Goal: Task Accomplishment & Management: Complete application form

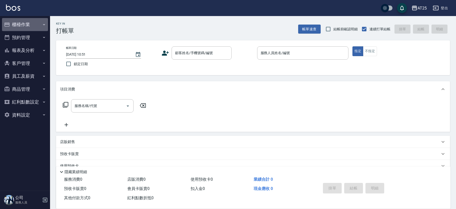
click at [33, 28] on button "櫃檯作業" at bounding box center [25, 24] width 46 height 13
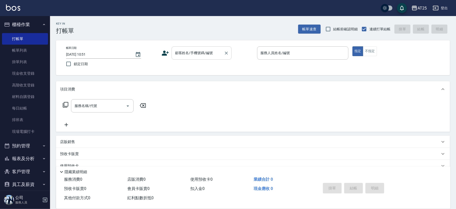
drag, startPoint x: 179, startPoint y: 52, endPoint x: 182, endPoint y: 54, distance: 3.8
click at [179, 52] on div "顧客姓名/手機號碼/編號 顧客姓名/手機號碼/編號" at bounding box center [202, 52] width 60 height 13
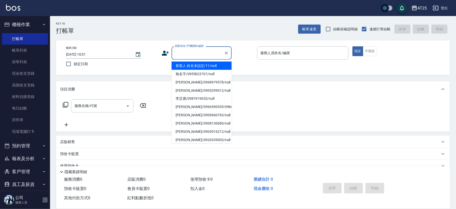
click at [214, 63] on li "新客人 姓名未設定/11/null" at bounding box center [202, 66] width 60 height 8
type input "新客人 姓名未設定/11/null"
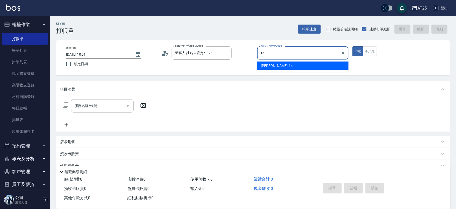
type input "[PERSON_NAME]-14"
type button "true"
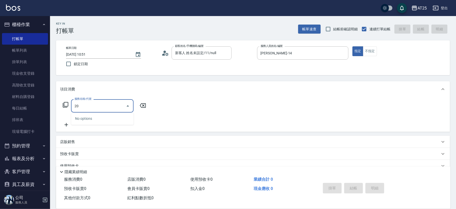
type input "201"
type input "30"
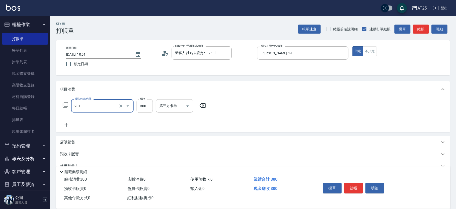
type input "洗髮(201)"
type input "0"
type input "40"
type input "400"
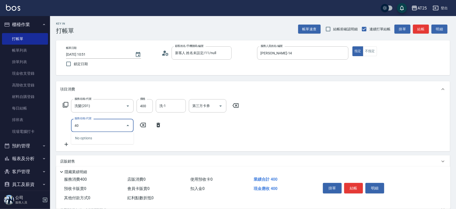
type input "401"
type input "70"
type input "剪髮(401)"
type input "40"
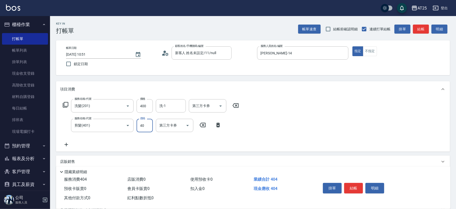
type input "80"
type input "400"
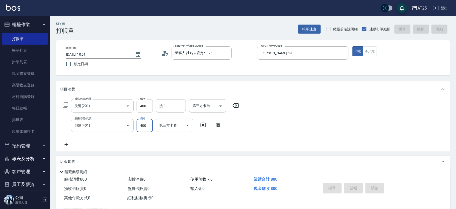
type input "[DATE] 12:35"
type input "0"
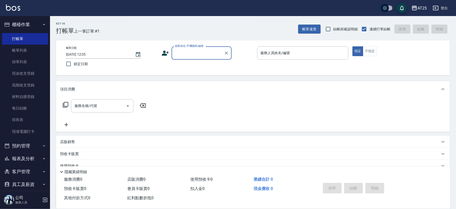
click at [188, 51] on input "顧客姓名/手機號碼/編號" at bounding box center [198, 53] width 48 height 9
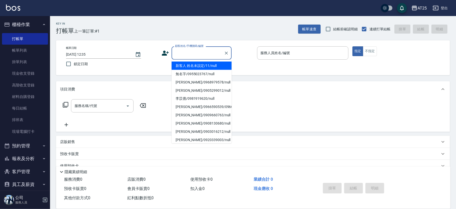
click at [213, 65] on li "新客人 姓名未設定/11/null" at bounding box center [202, 66] width 60 height 8
type input "新客人 姓名未設定/11/null"
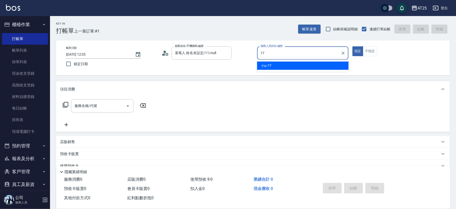
type input "小u-77"
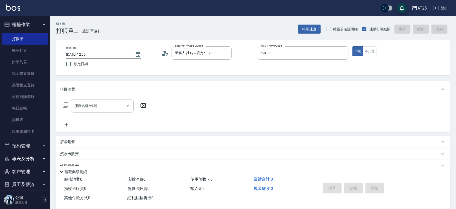
click at [66, 104] on icon at bounding box center [66, 105] width 6 height 6
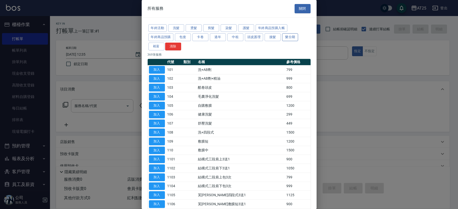
click at [280, 36] on button "接髮" at bounding box center [273, 37] width 16 height 8
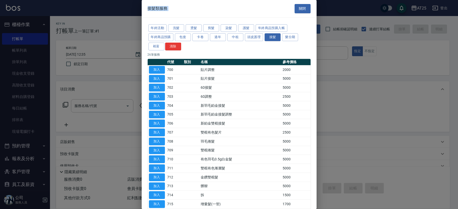
drag, startPoint x: 313, startPoint y: 38, endPoint x: 317, endPoint y: 65, distance: 27.1
click at [317, 65] on div "接髮類服務 關閉 年終活動 洗髮 燙髮 剪髮 染髮 護髮 年終商品預購入帳 年終商品預購 包套 卡卷 過年 中租 頭皮護理 接髮 樂分期 裕富 清除 26 筆…" at bounding box center [229, 104] width 458 height 209
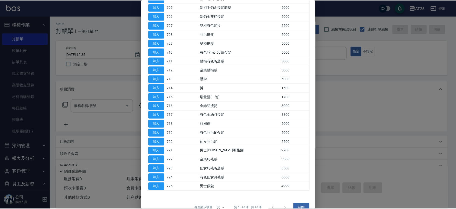
scroll to position [116, 0]
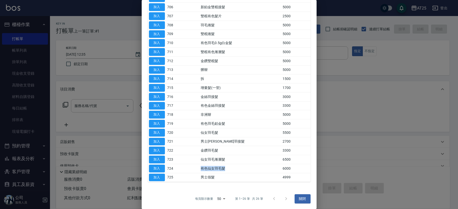
drag, startPoint x: 194, startPoint y: 166, endPoint x: 251, endPoint y: 170, distance: 57.1
click at [251, 170] on tr "加入 724 有色仙女羽毛髮 6000" at bounding box center [229, 168] width 163 height 9
click at [256, 169] on td "有色仙女羽毛髮" at bounding box center [241, 168] width 82 height 9
drag, startPoint x: 217, startPoint y: 166, endPoint x: 242, endPoint y: 167, distance: 25.0
click at [235, 167] on td "有色仙女羽毛髮" at bounding box center [241, 168] width 82 height 9
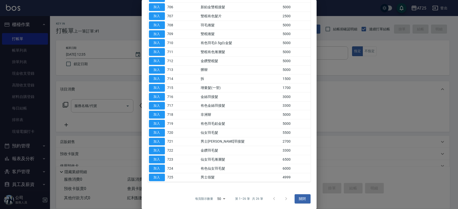
drag, startPoint x: 213, startPoint y: 127, endPoint x: 234, endPoint y: 127, distance: 21.5
click at [221, 127] on td "有色羽毛鉑金髮" at bounding box center [241, 123] width 82 height 9
drag, startPoint x: 211, startPoint y: 122, endPoint x: 232, endPoint y: 124, distance: 20.6
click at [232, 124] on td "有色羽毛鉑金髮" at bounding box center [241, 123] width 82 height 9
drag, startPoint x: 207, startPoint y: 120, endPoint x: 234, endPoint y: 125, distance: 27.9
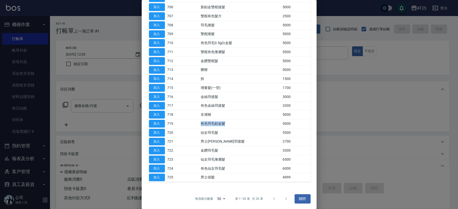
click at [234, 125] on td "有色羽毛鉑金髮" at bounding box center [241, 123] width 82 height 9
click at [156, 123] on button "加入" at bounding box center [157, 124] width 16 height 8
type input "有色羽毛鉑金髮(719)"
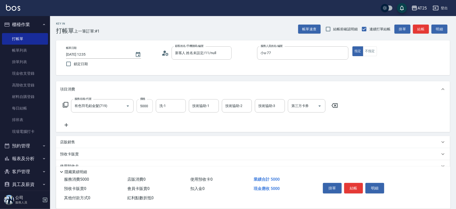
click at [146, 105] on input "5000" at bounding box center [145, 106] width 16 height 14
type input "0"
type input "50"
type input "5070"
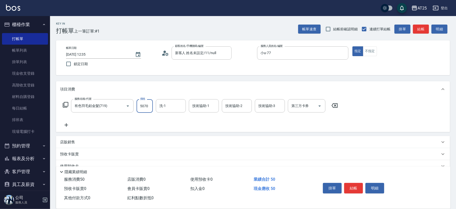
type input "500"
type input "5070"
click at [351, 183] on button "結帳" at bounding box center [353, 188] width 19 height 11
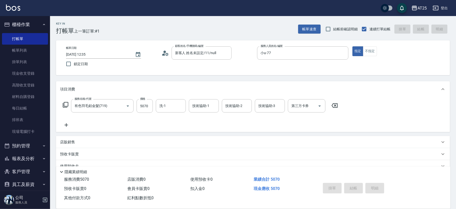
type input "[DATE] 12:36"
type input "0"
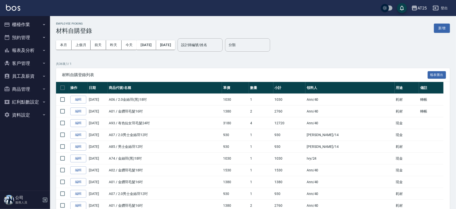
click at [440, 27] on button "新增" at bounding box center [442, 28] width 16 height 9
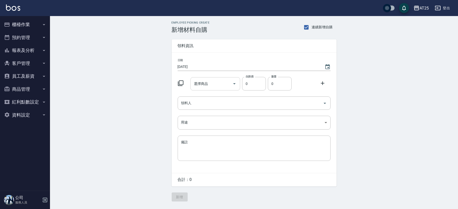
click at [219, 81] on input "選擇商品" at bounding box center [212, 83] width 38 height 9
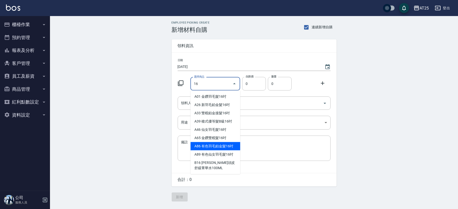
click at [233, 146] on li "A86 有色羽毛鉑金髮16吋" at bounding box center [216, 146] width 50 height 8
type input "有色羽毛鉑金髮16吋"
type input "1930"
type input "1"
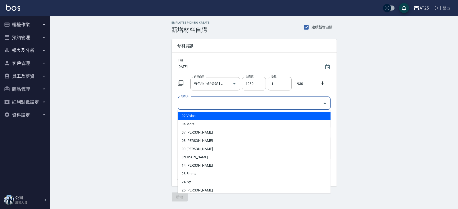
click at [233, 104] on input "領料人" at bounding box center [250, 103] width 141 height 9
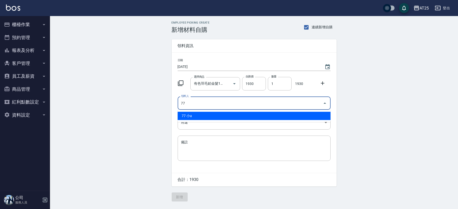
type input "77 小u"
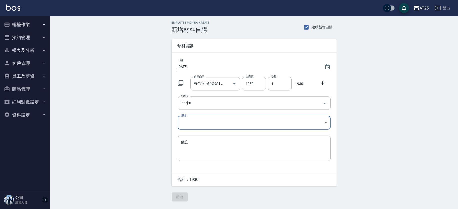
click at [225, 119] on body "AT25 登出 櫃檯作業 打帳單 帳單列表 掛單列表 現金收支登錄 高階收支登錄 材料自購登錄 每日結帳 排班表 現場電腦打卡 預約管理 預約管理 單日預約紀…" at bounding box center [229, 104] width 458 height 209
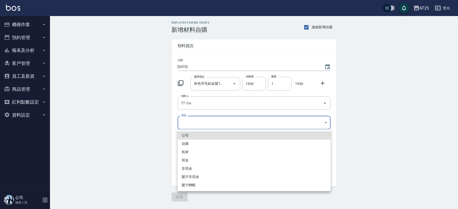
click at [189, 157] on li "現金" at bounding box center [254, 160] width 153 height 8
type input "現金"
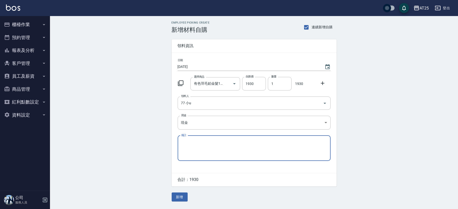
drag, startPoint x: 458, startPoint y: 138, endPoint x: 453, endPoint y: 174, distance: 36.8
click at [454, 174] on div "Employee Picking Create 新增材料自購 連續新增自購 領料資訊 日期 2025/09/14 選擇商品 有色羽毛鉑金髮16吋 選擇商品 自…" at bounding box center [254, 111] width 408 height 190
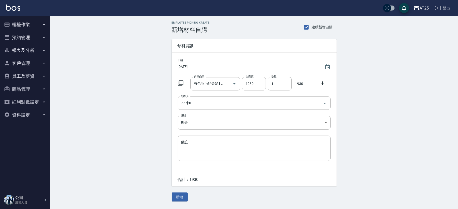
click at [130, 158] on div "Employee Picking Create 新增材料自購 連續新增自購 領料資訊 日期 2025/09/14 選擇商品 有色羽毛鉑金髮16吋 選擇商品 自…" at bounding box center [254, 111] width 408 height 190
click at [179, 198] on button "新增" at bounding box center [180, 196] width 16 height 9
